Goal: Information Seeking & Learning: Learn about a topic

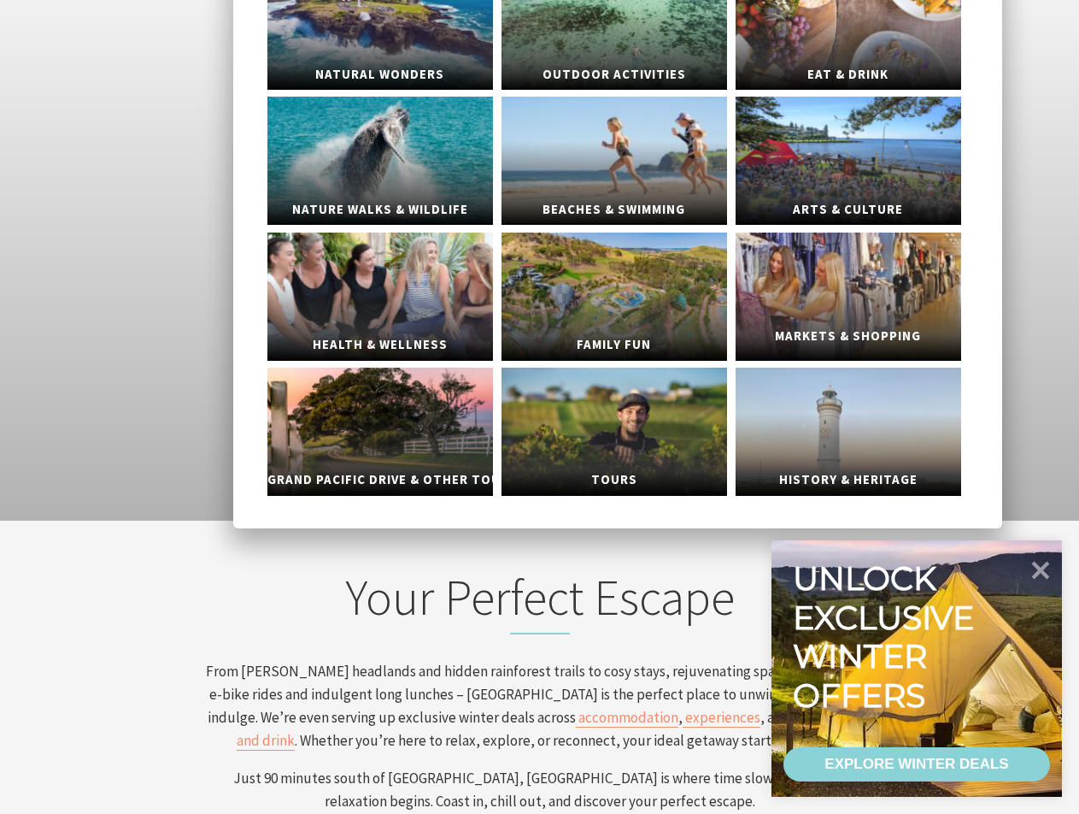
scroll to position [85, 0]
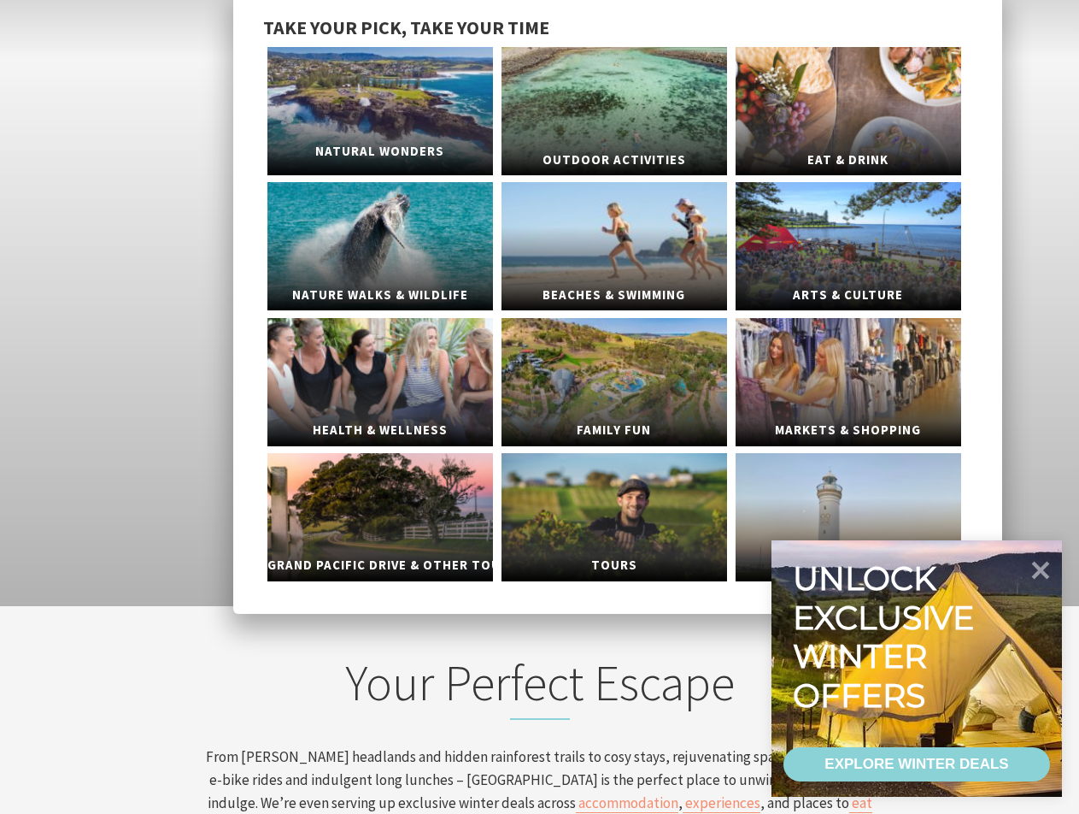
click at [406, 128] on link "Natural Wonders" at bounding box center [381, 111] width 226 height 128
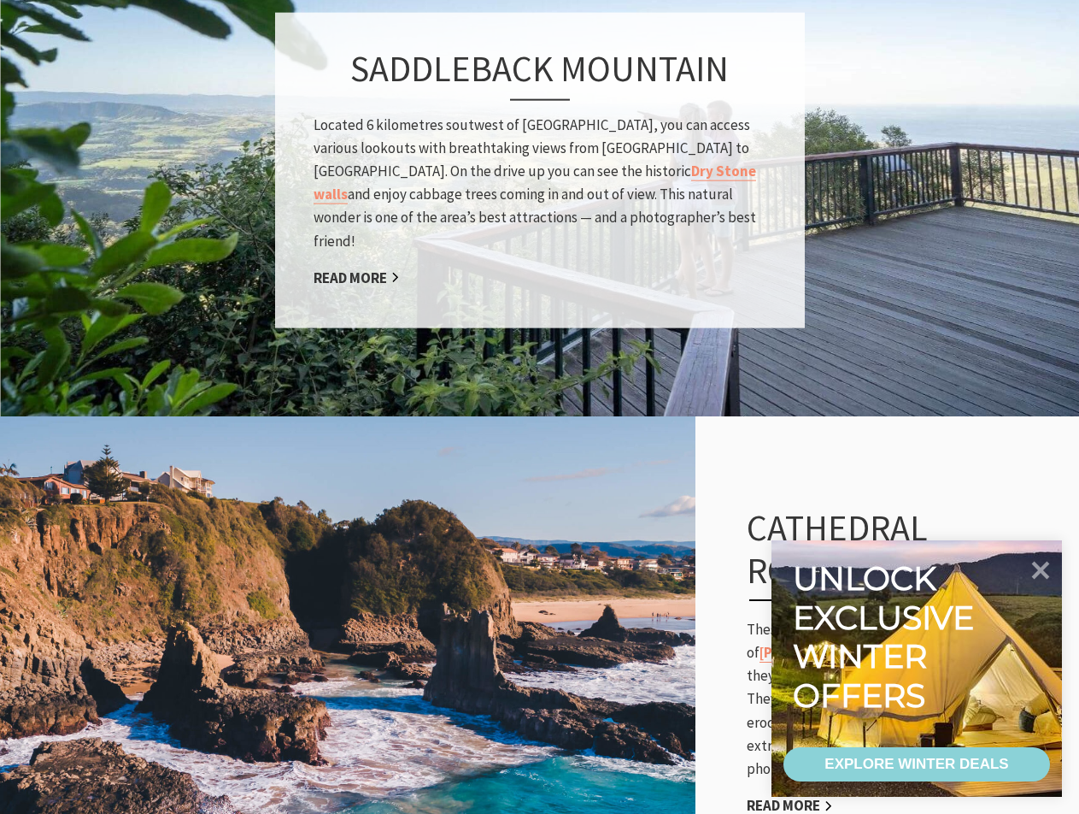
scroll to position [2479, 0]
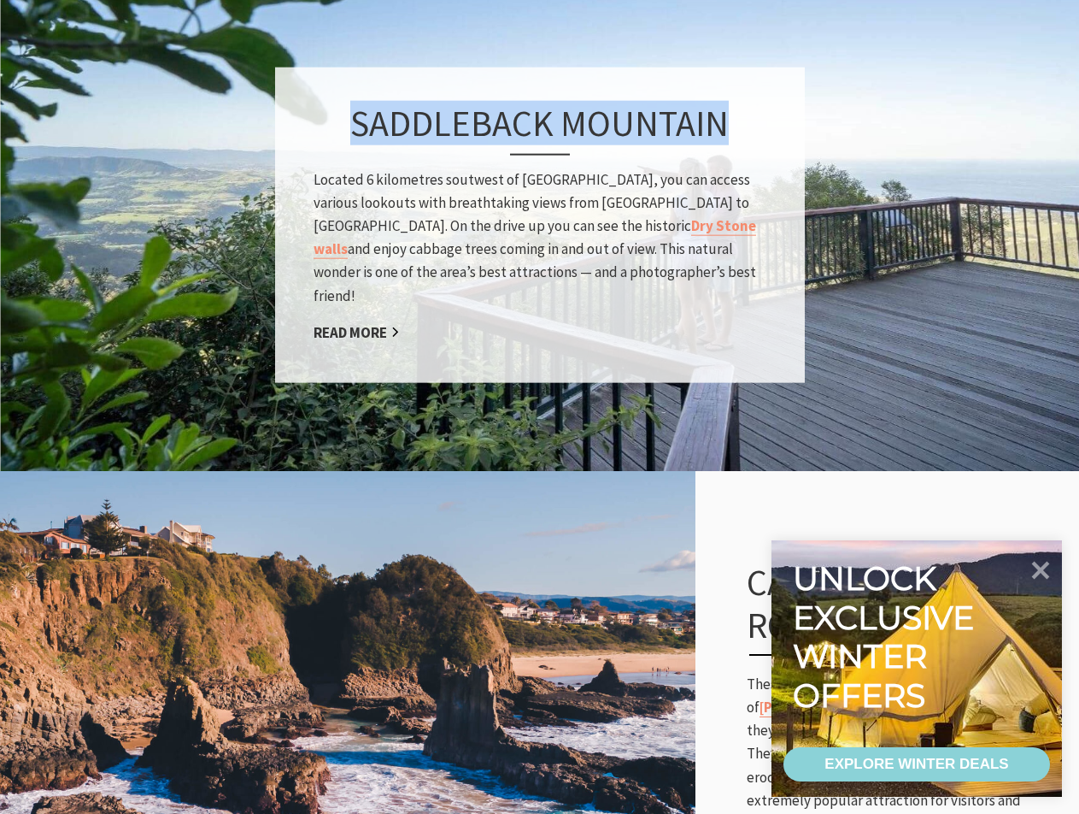
drag, startPoint x: 358, startPoint y: 128, endPoint x: 723, endPoint y: 127, distance: 364.9
click at [723, 127] on h3 "Saddleback Mountain" at bounding box center [540, 128] width 453 height 53
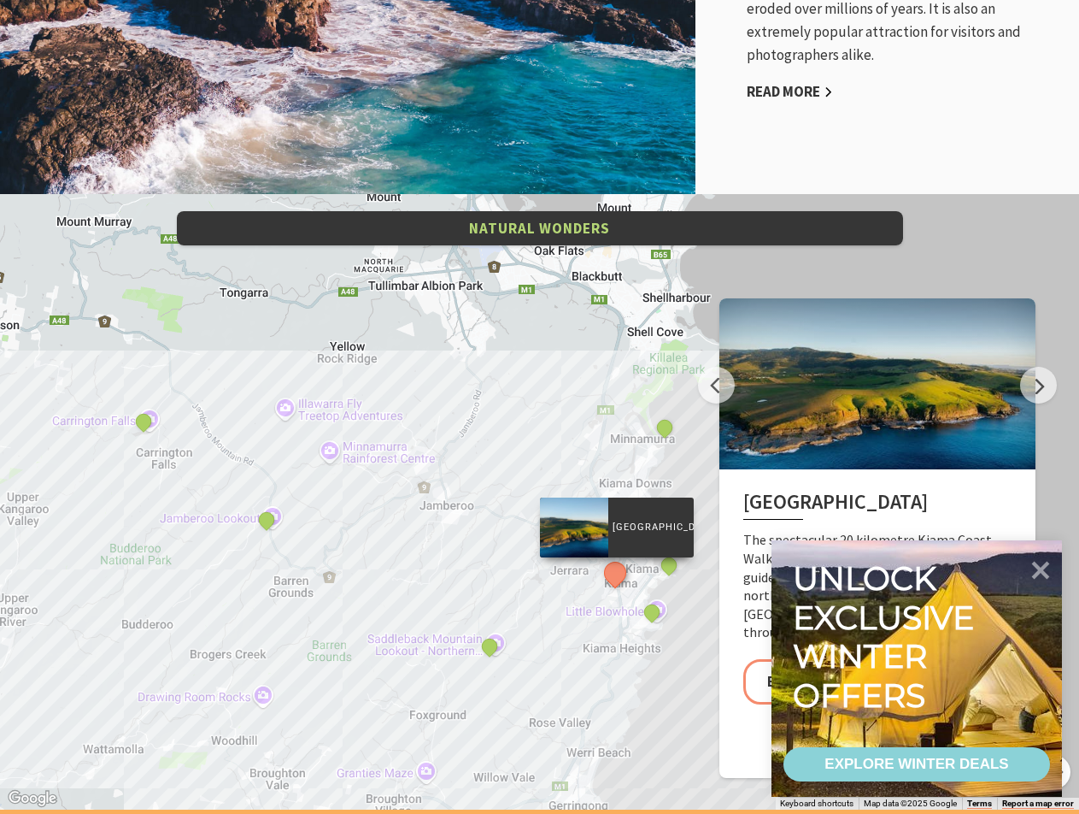
scroll to position [3248, 0]
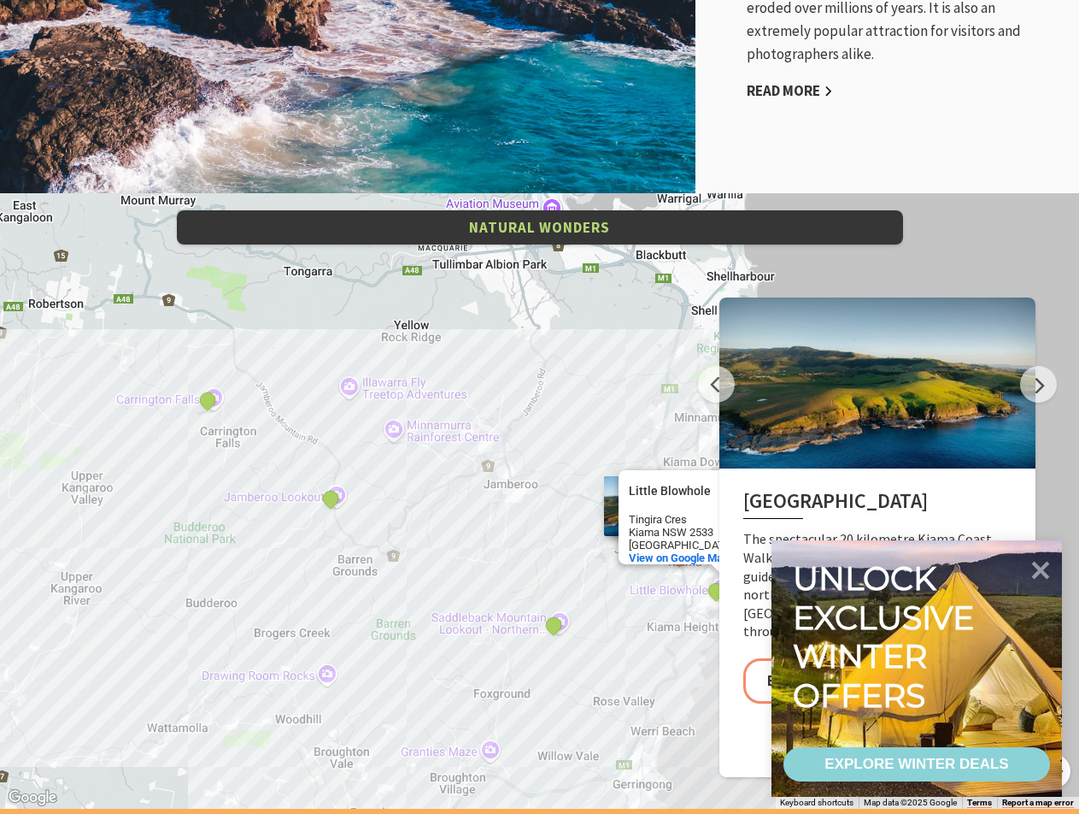
drag, startPoint x: 550, startPoint y: 652, endPoint x: 619, endPoint y: 631, distance: 72.5
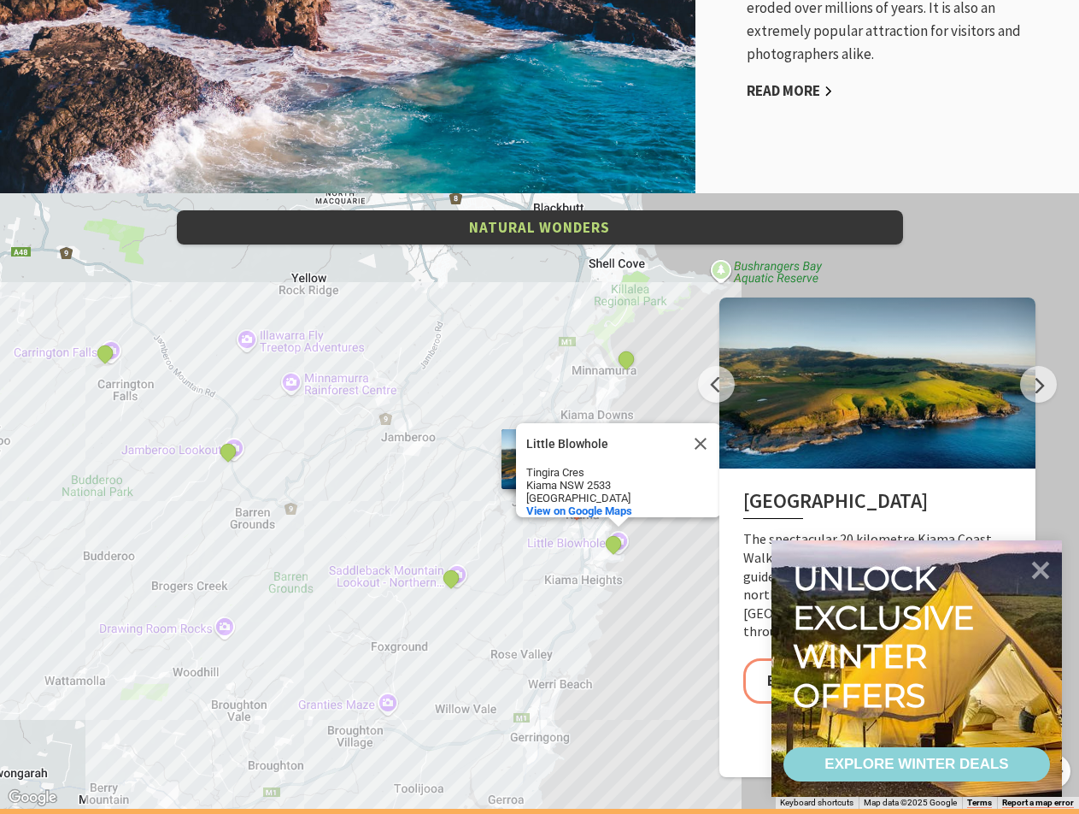
drag, startPoint x: 505, startPoint y: 568, endPoint x: 397, endPoint y: 522, distance: 117.9
click at [397, 522] on div "[GEOGRAPHIC_DATA] [GEOGRAPHIC_DATA], Minnamurra Jamberoo lookout [GEOGRAPHIC_DA…" at bounding box center [539, 500] width 1079 height 615
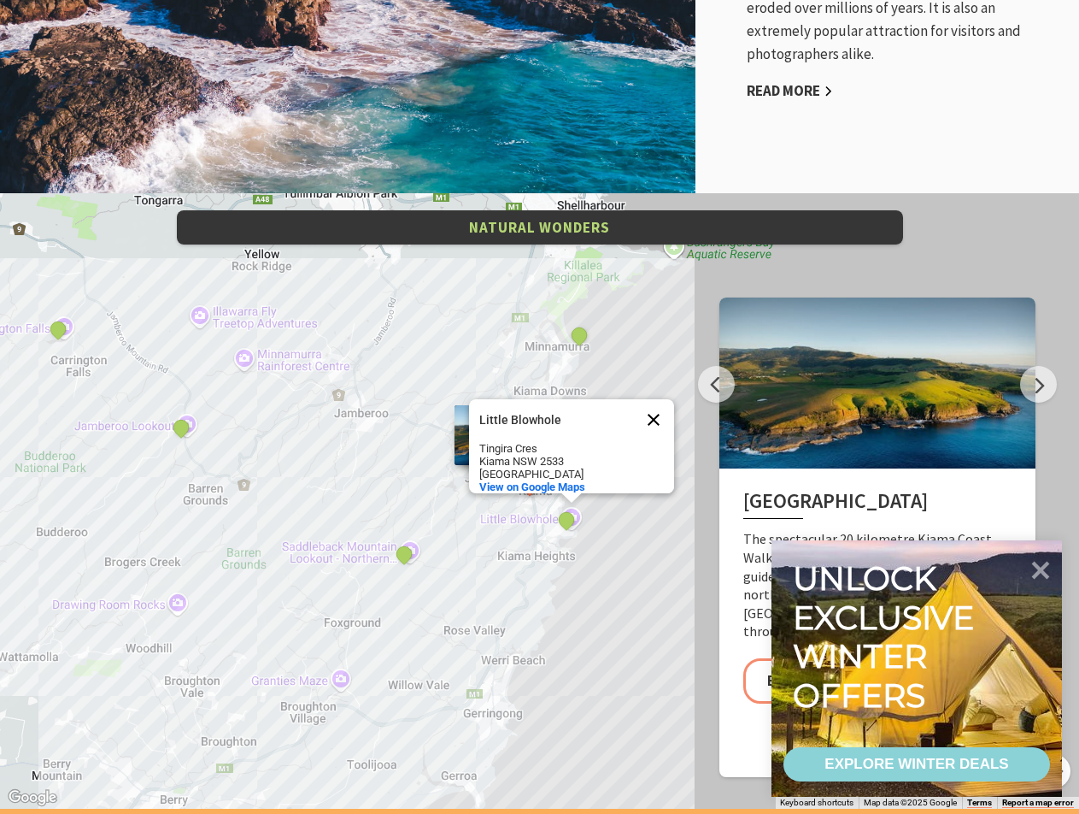
click at [665, 405] on button "Close" at bounding box center [653, 419] width 41 height 41
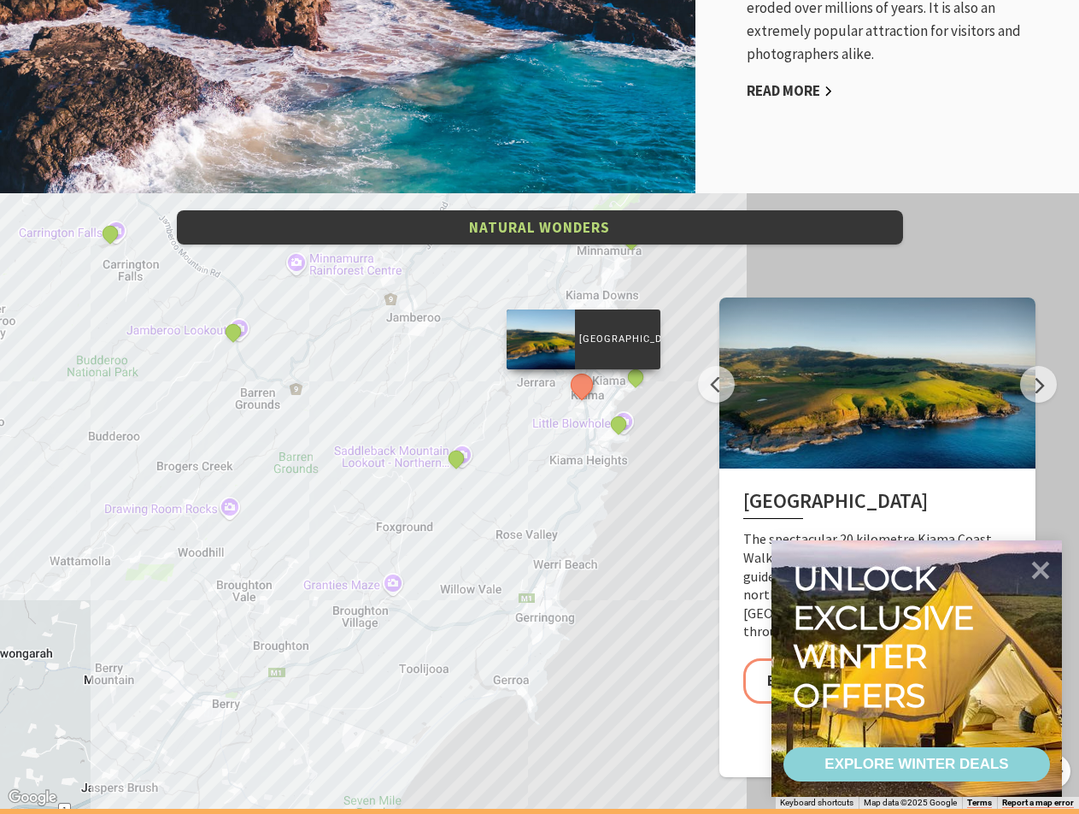
drag, startPoint x: 513, startPoint y: 622, endPoint x: 567, endPoint y: 517, distance: 118.1
click at [567, 517] on div "[GEOGRAPHIC_DATA] [GEOGRAPHIC_DATA], [GEOGRAPHIC_DATA] [GEOGRAPHIC_DATA] lookou…" at bounding box center [539, 500] width 1079 height 615
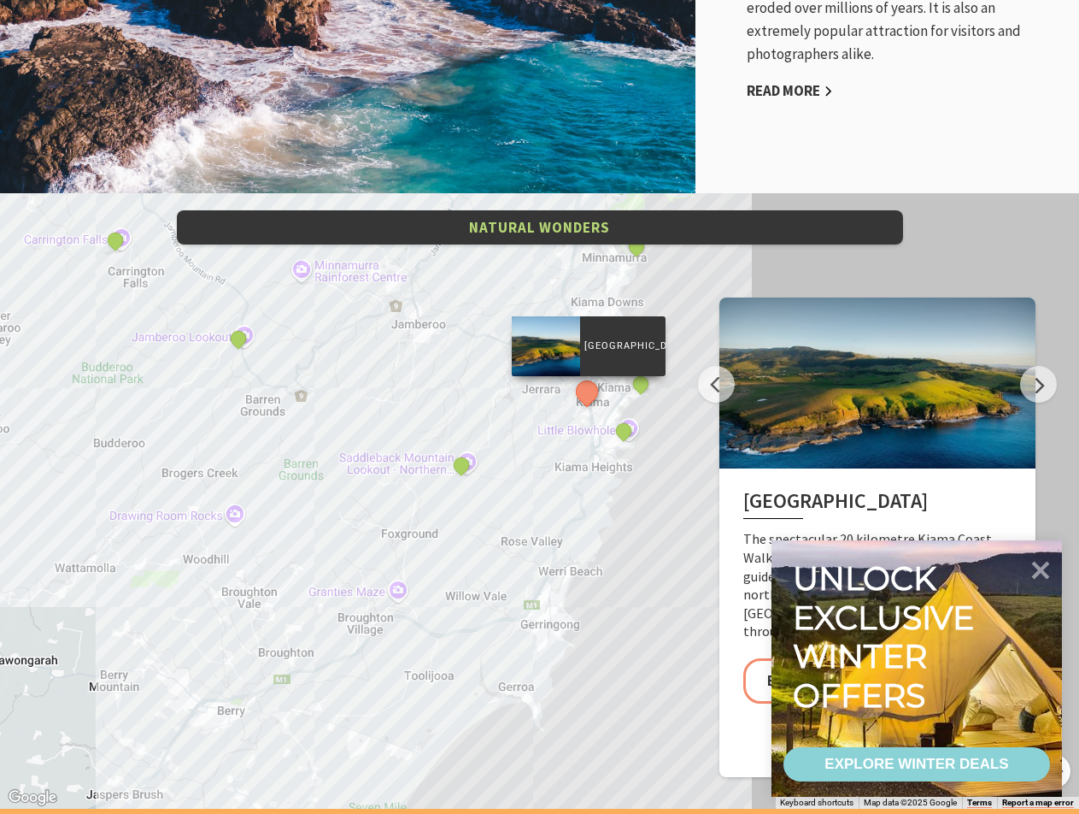
drag, startPoint x: 565, startPoint y: 516, endPoint x: 574, endPoint y: 568, distance: 53.0
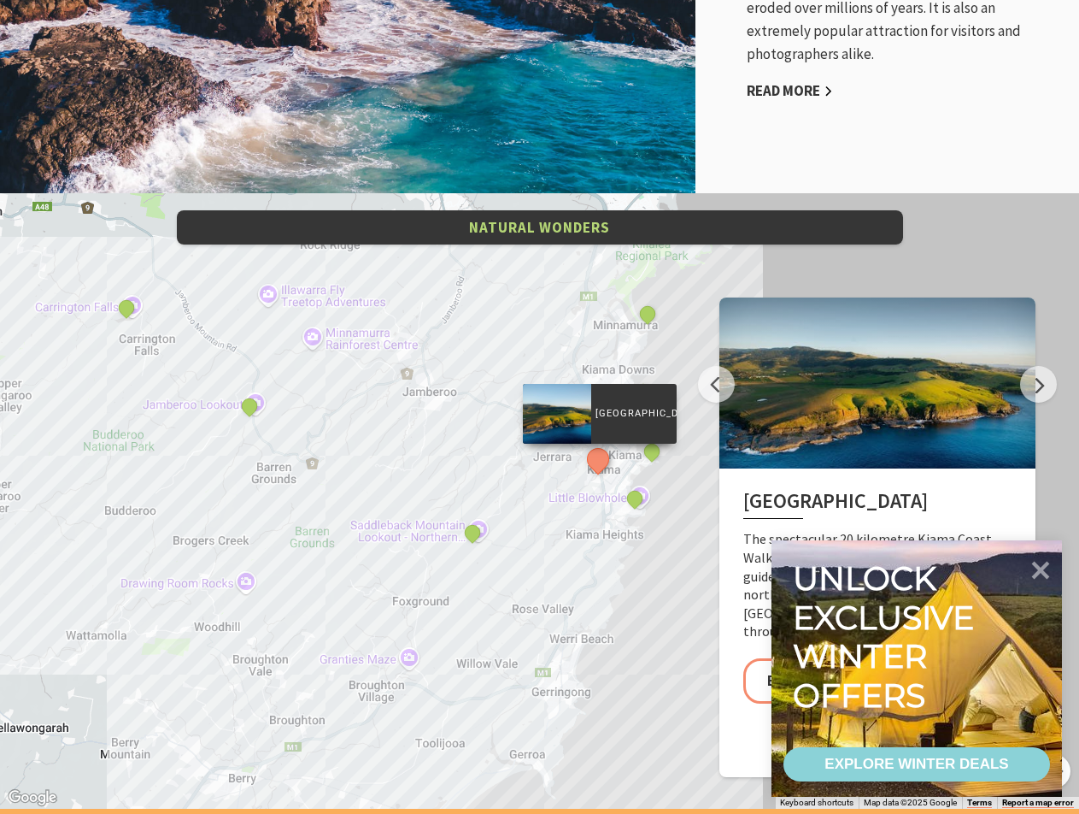
click at [662, 499] on div "[GEOGRAPHIC_DATA] [GEOGRAPHIC_DATA], [GEOGRAPHIC_DATA] [GEOGRAPHIC_DATA] lookou…" at bounding box center [539, 500] width 1079 height 615
click at [606, 468] on div "[GEOGRAPHIC_DATA]" at bounding box center [600, 461] width 26 height 26
click at [643, 315] on button "See detail about Rangoon Island, Minnamurra" at bounding box center [648, 313] width 32 height 32
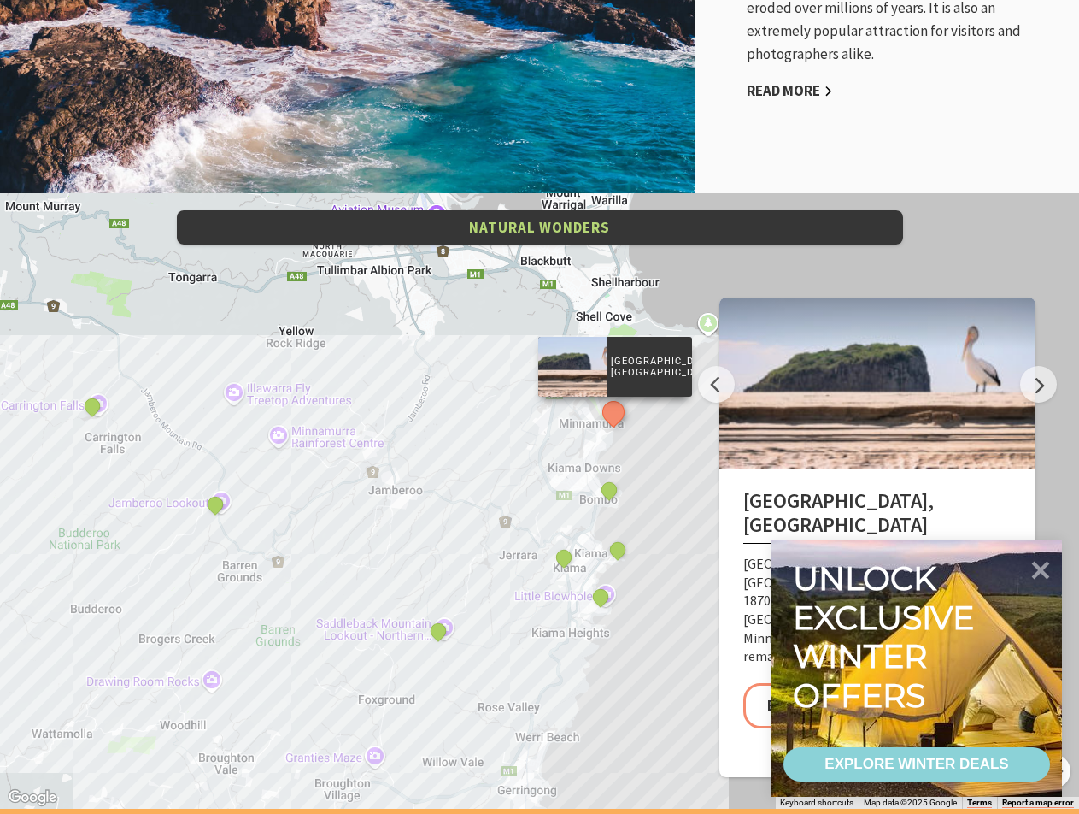
drag, startPoint x: 600, startPoint y: 413, endPoint x: 579, endPoint y: 460, distance: 51.6
click at [579, 460] on div "[GEOGRAPHIC_DATA] [GEOGRAPHIC_DATA], [GEOGRAPHIC_DATA] [GEOGRAPHIC_DATA] lookou…" at bounding box center [539, 500] width 1079 height 615
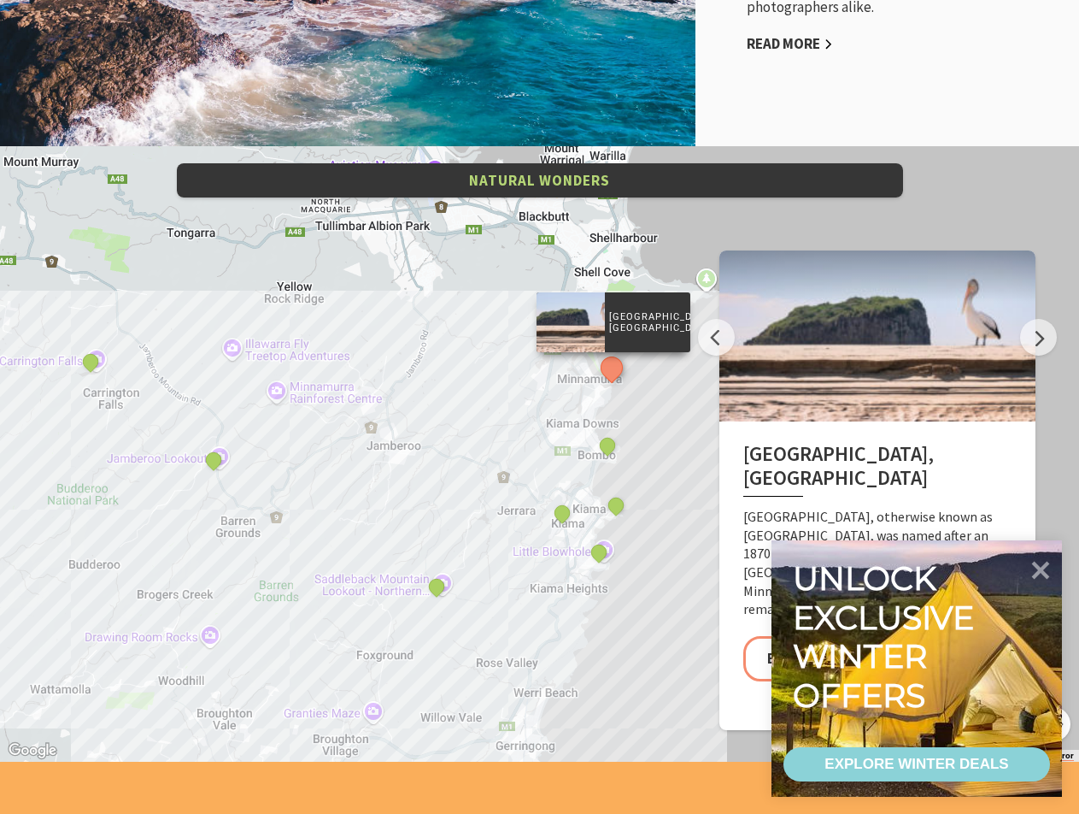
scroll to position [3333, 0]
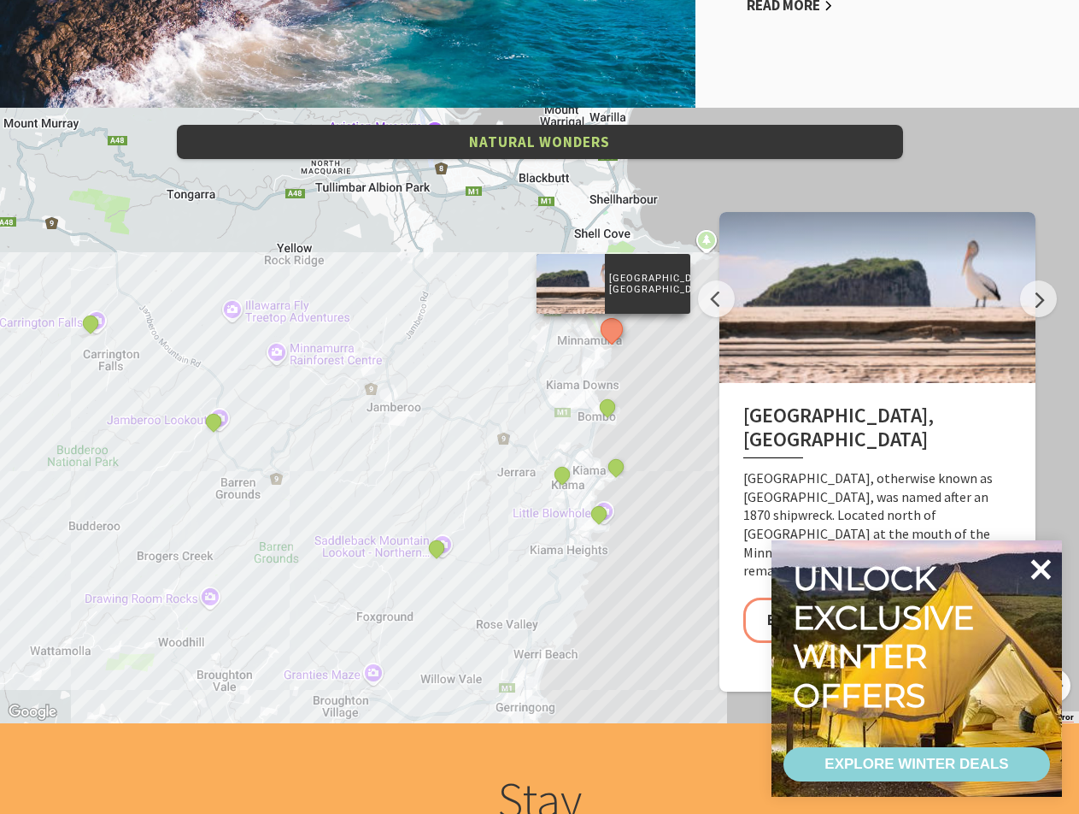
click at [1057, 566] on icon at bounding box center [1040, 569] width 41 height 41
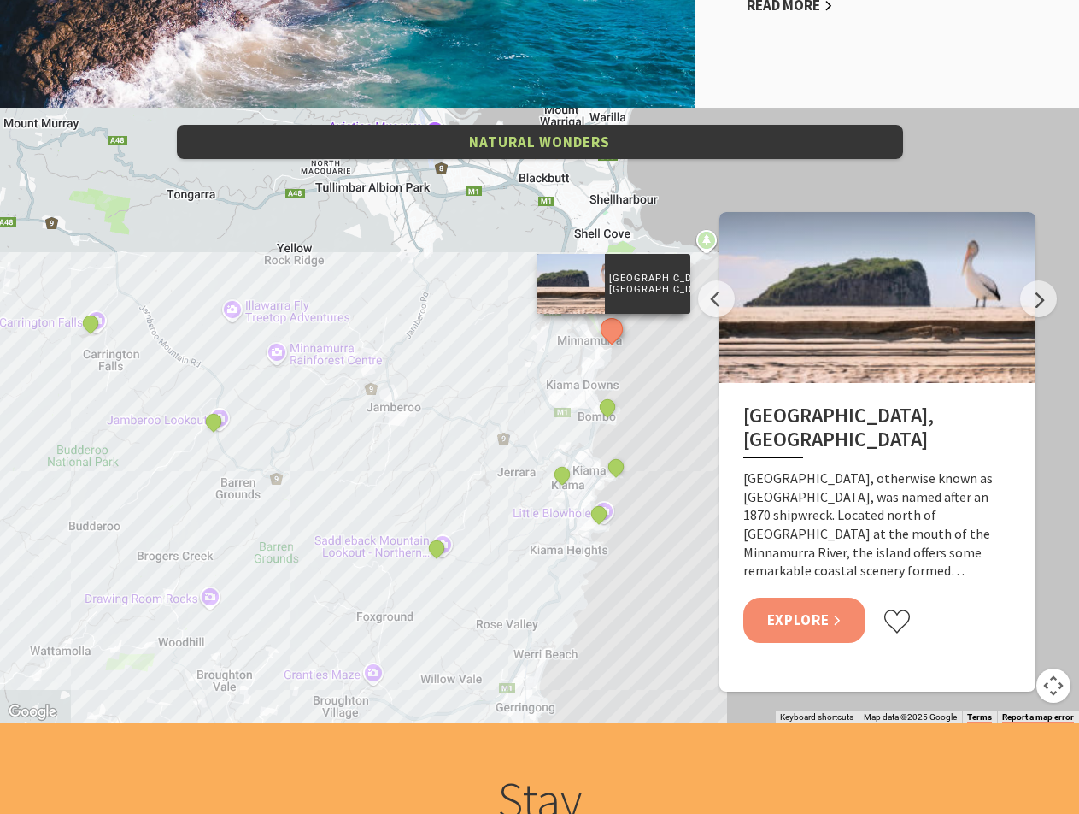
click at [844, 597] on link "Explore" at bounding box center [805, 619] width 123 height 45
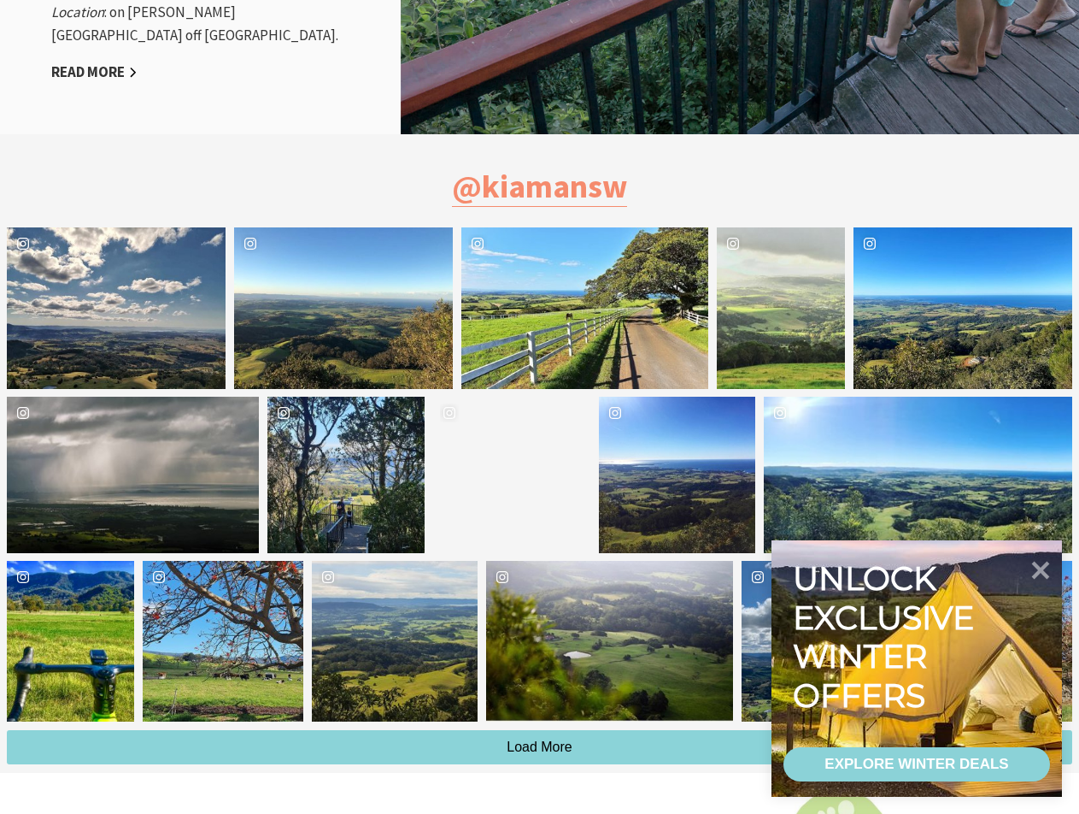
scroll to position [2222, 0]
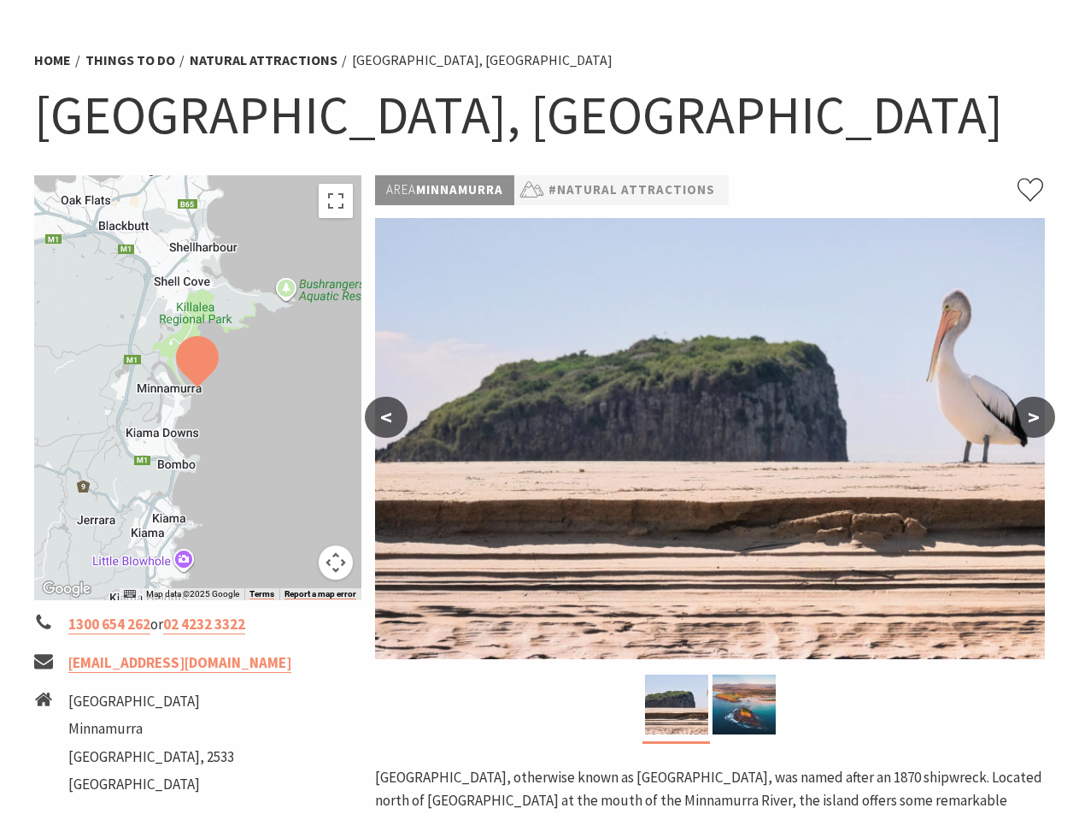
scroll to position [85, 0]
